Goal: Task Accomplishment & Management: Manage account settings

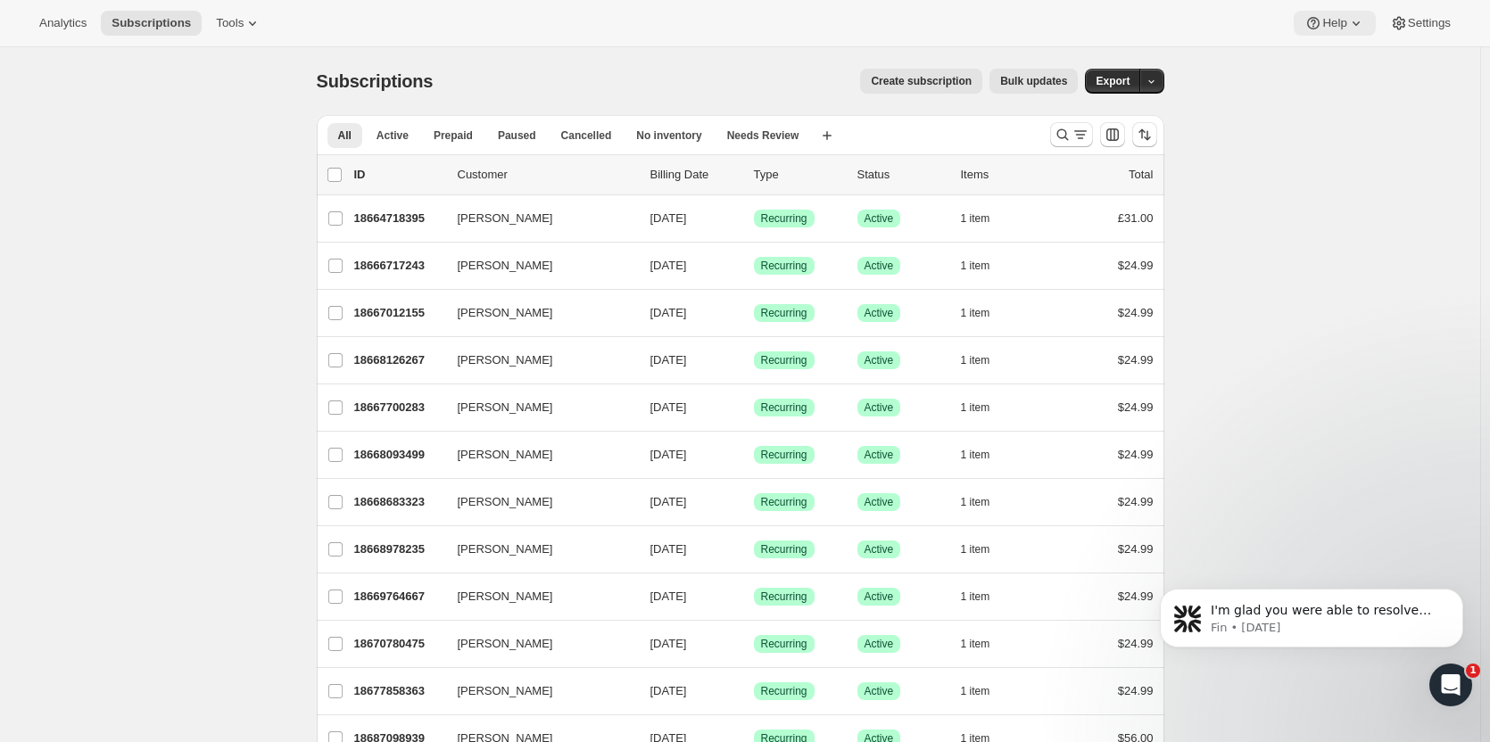
scroll to position [1, 0]
click at [1322, 25] on icon at bounding box center [1313, 23] width 18 height 18
click at [1344, 92] on span "Help Center" at bounding box center [1335, 90] width 62 height 13
click at [1337, 127] on span "Contact us" at bounding box center [1331, 120] width 55 height 13
click at [1335, 60] on span "Setup guide" at bounding box center [1335, 60] width 62 height 13
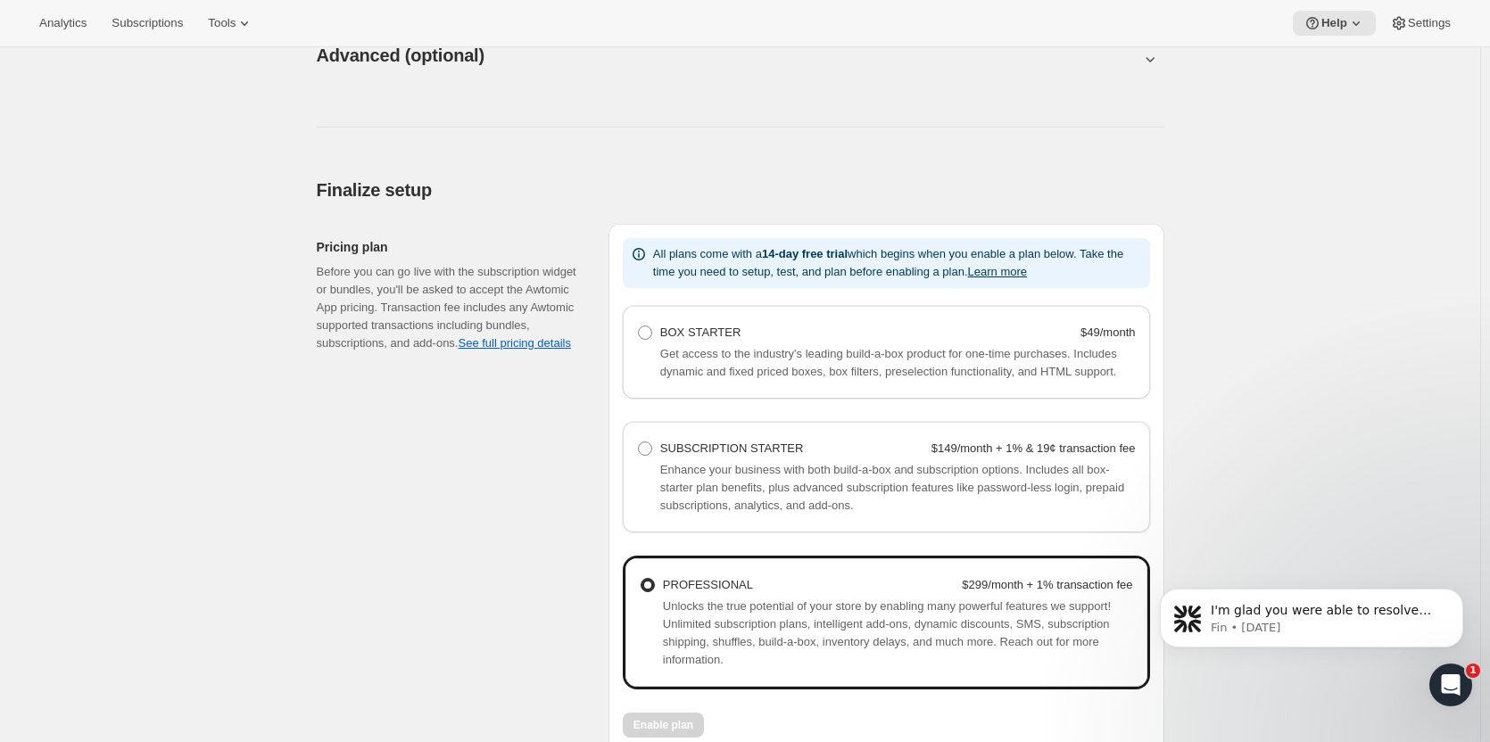
scroll to position [970, 0]
click at [658, 448] on label "SUBSCRIPTION STARTER $149/month + 1% & 19¢ transaction fee" at bounding box center [886, 447] width 499 height 25
click at [639, 442] on Starter "SUBSCRIPTION STARTER $149/month + 1% & 19¢ transaction fee" at bounding box center [638, 441] width 1 height 1
radio Starter "true"
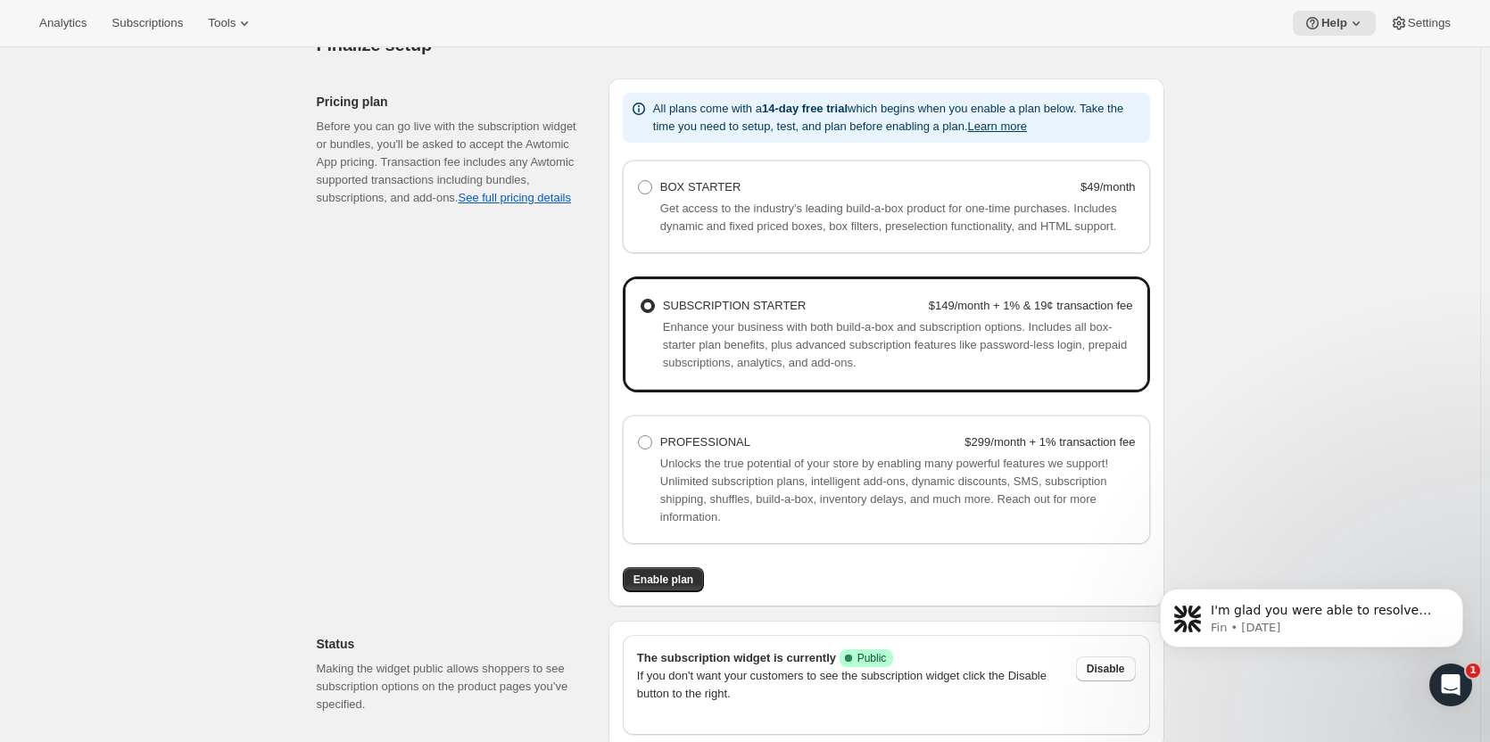
scroll to position [1115, 0]
click at [665, 580] on span "Enable plan" at bounding box center [663, 579] width 60 height 14
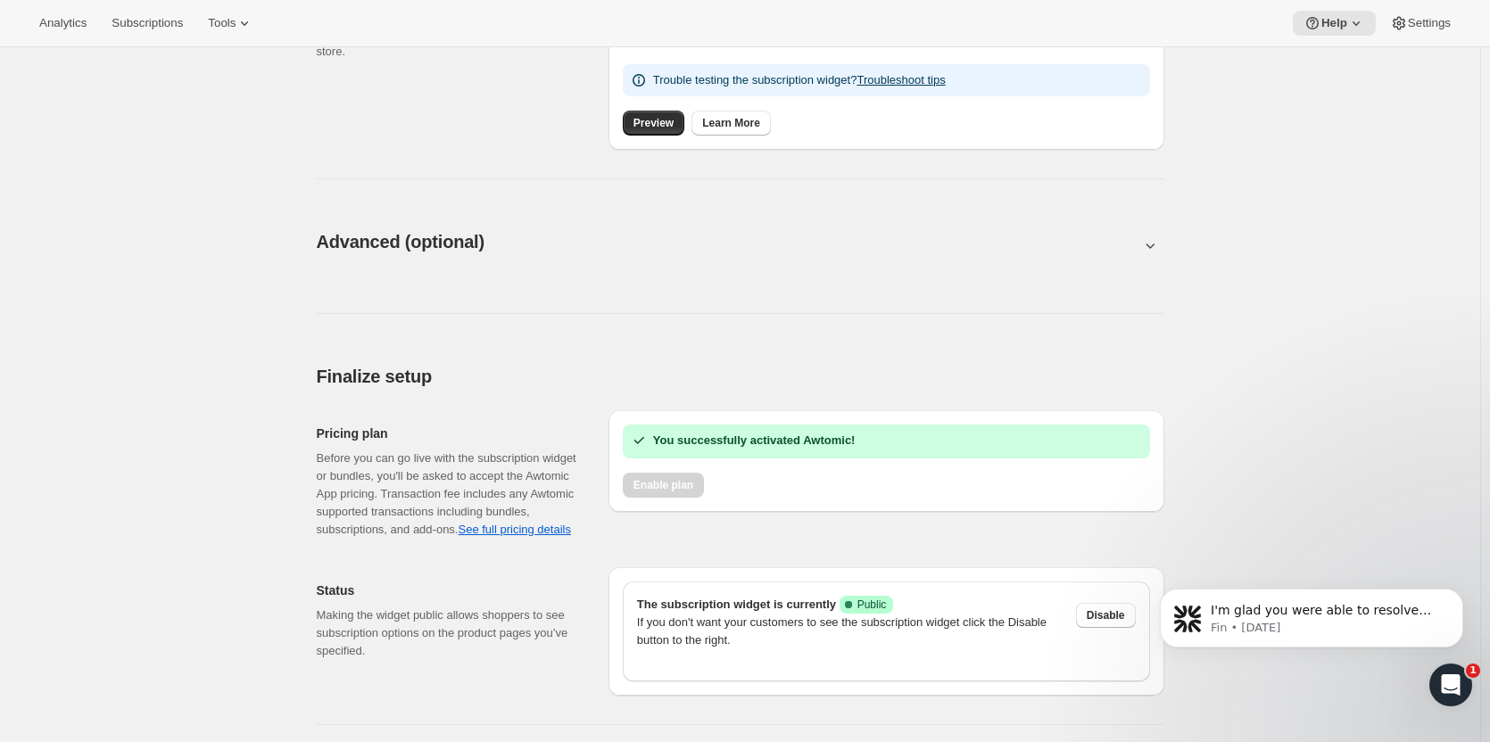
scroll to position [783, 0]
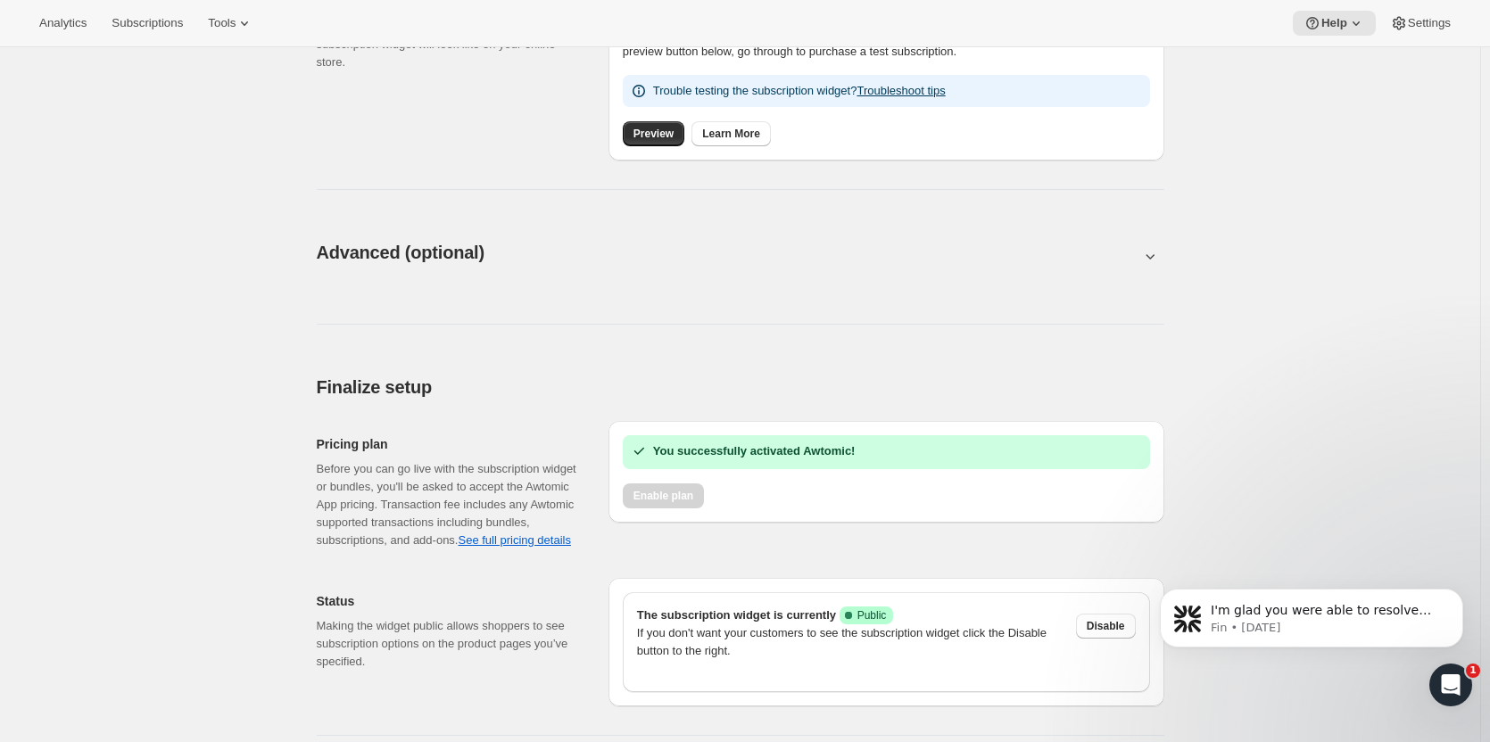
scroll to position [830, 0]
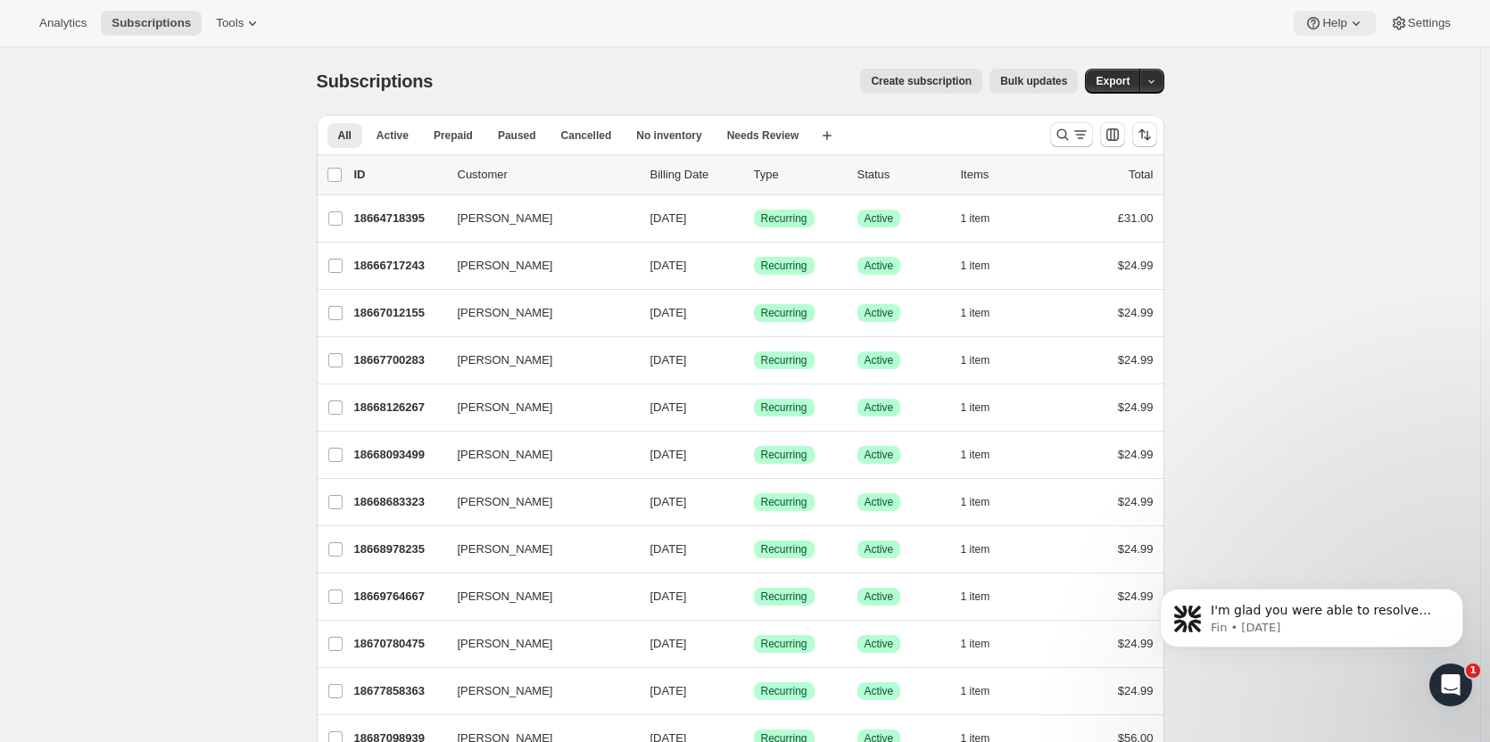
click at [1332, 31] on button "Help" at bounding box center [1334, 23] width 81 height 25
click at [1333, 103] on link "Help Center" at bounding box center [1335, 90] width 72 height 29
click at [1326, 66] on span "Setup guide" at bounding box center [1335, 60] width 62 height 13
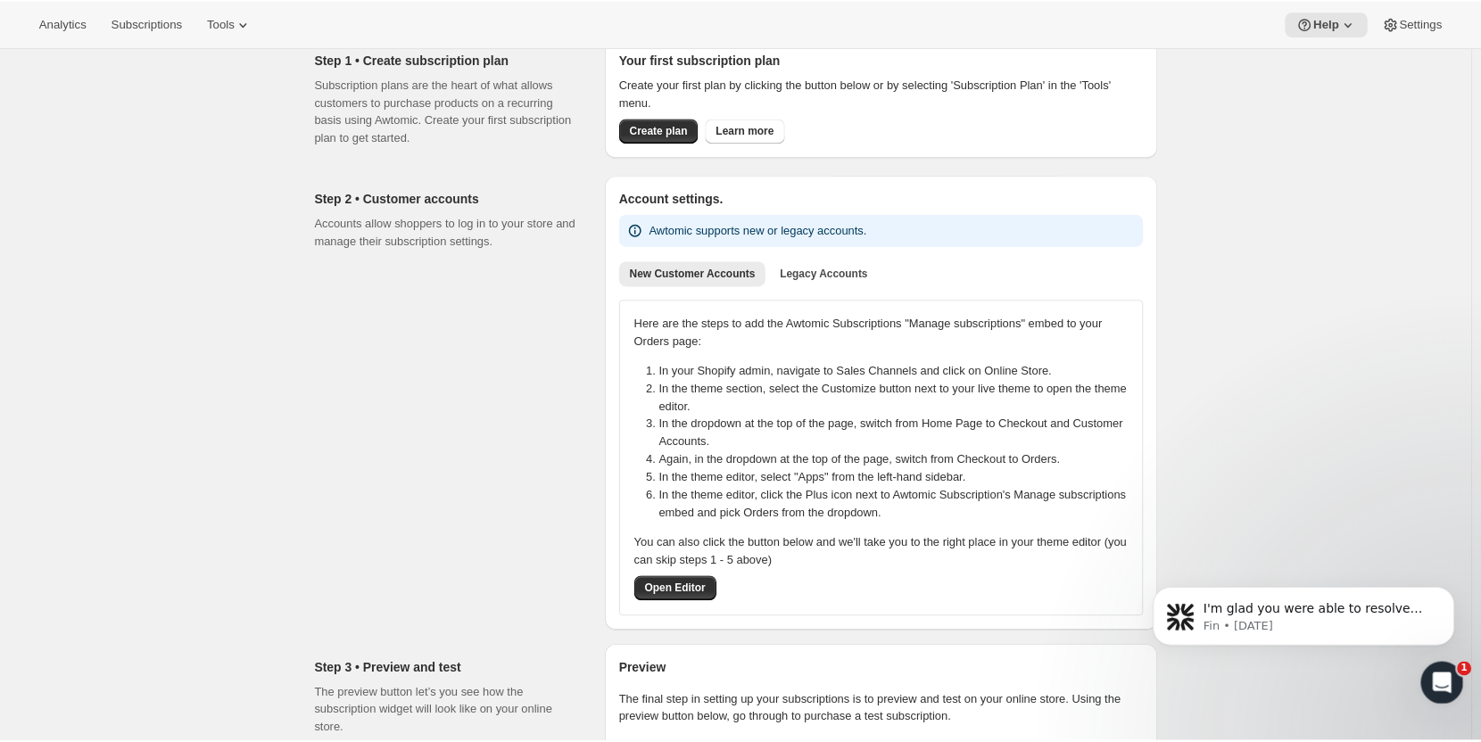
scroll to position [92, 0]
